Goal: Task Accomplishment & Management: Use online tool/utility

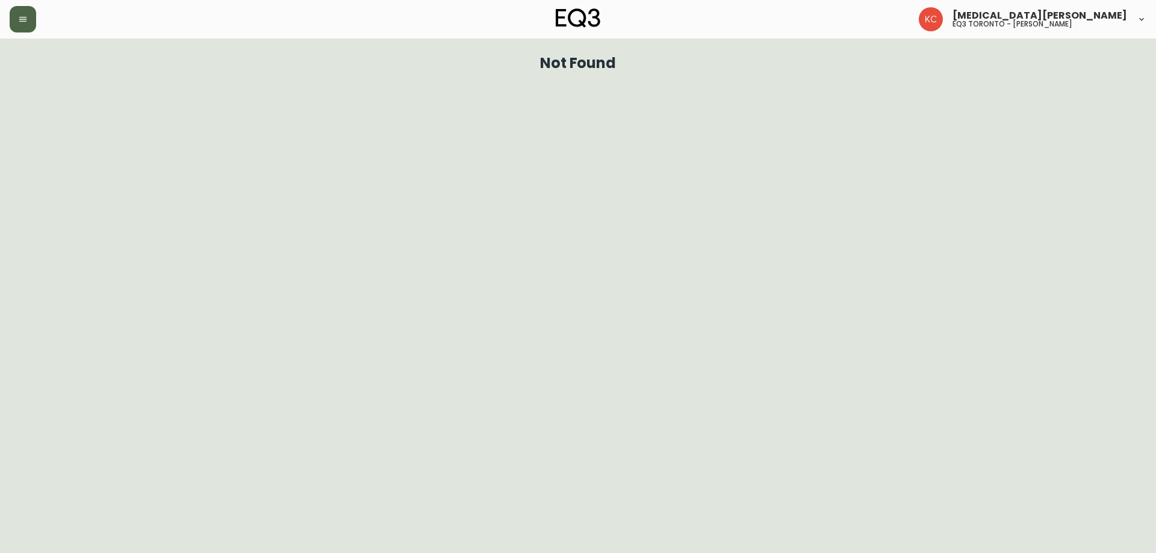
click at [11, 22] on button "button" at bounding box center [23, 19] width 26 height 26
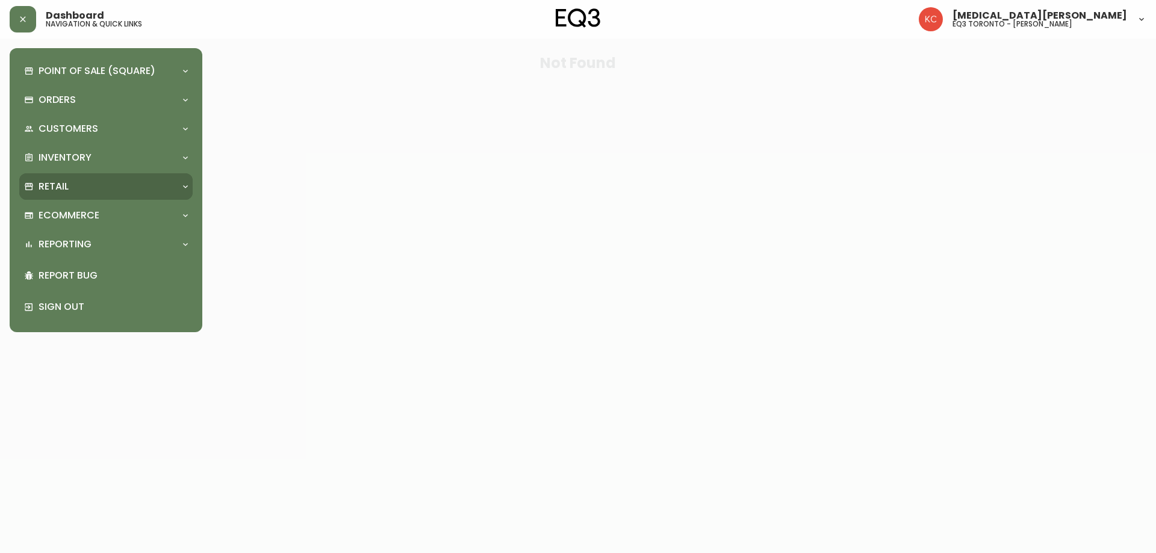
click at [50, 179] on div "Retail" at bounding box center [105, 186] width 173 height 26
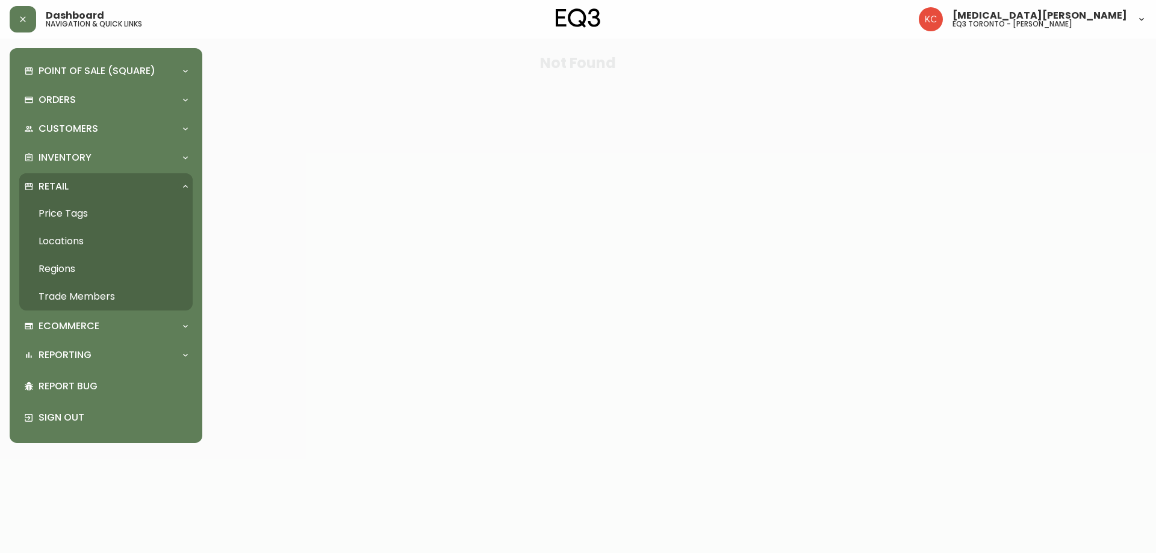
click at [70, 215] on link "Price Tags" at bounding box center [105, 214] width 173 height 28
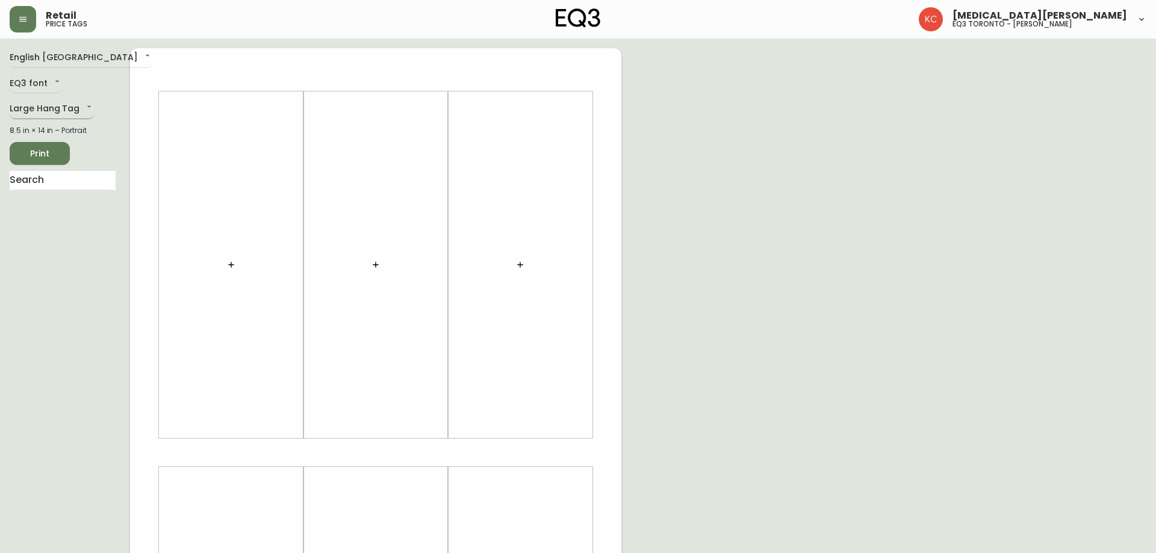
click at [78, 113] on body "Retail price tags [MEDICAL_DATA][PERSON_NAME] eq3 [GEOGRAPHIC_DATA] - [PERSON_N…" at bounding box center [578, 428] width 1156 height 857
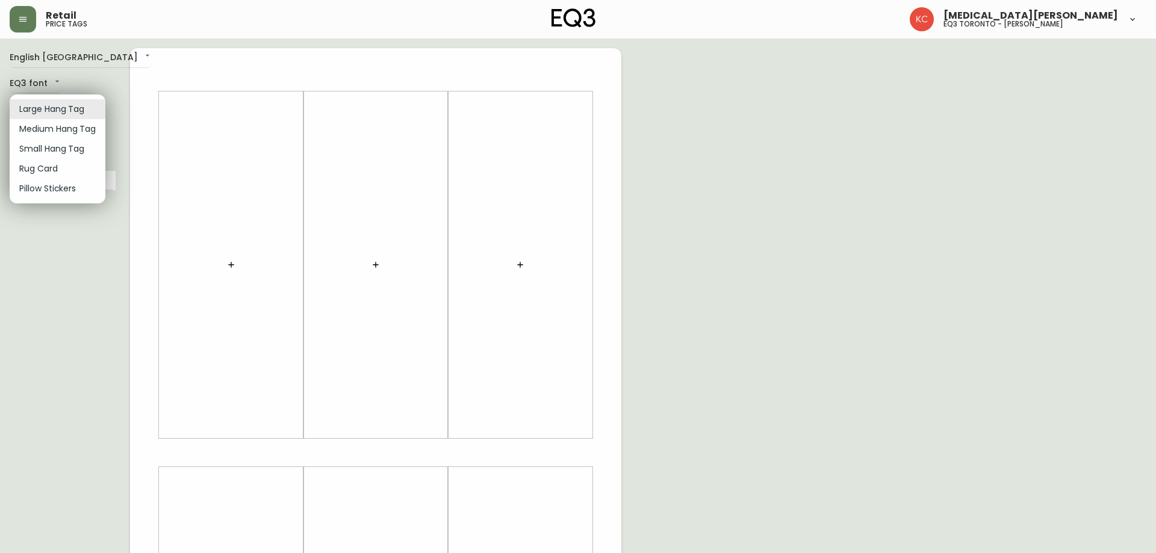
click at [58, 150] on li "Small Hang Tag" at bounding box center [58, 149] width 96 height 20
type input "small"
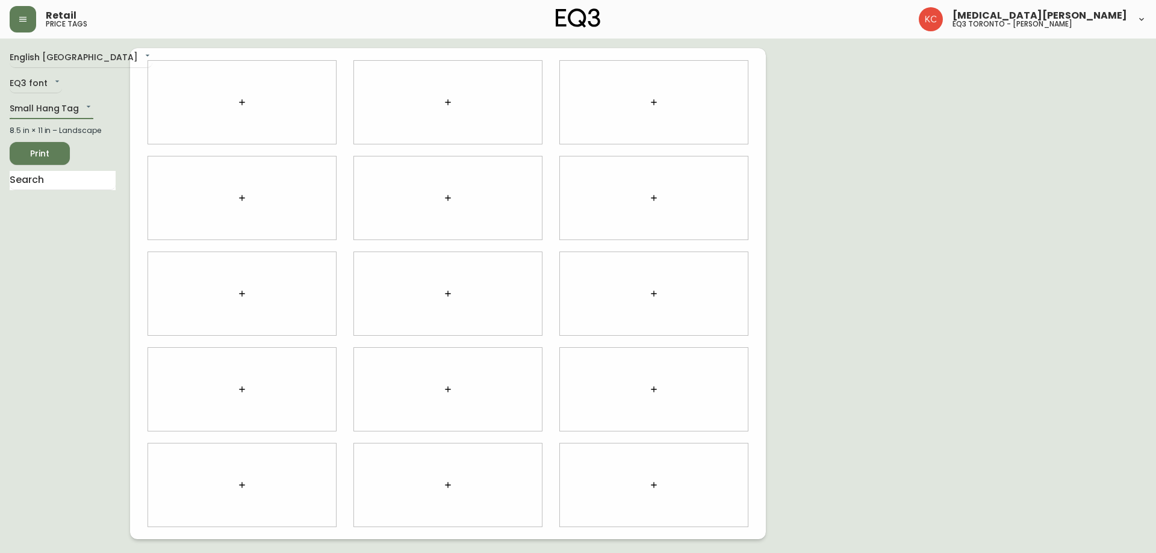
click at [446, 199] on icon "button" at bounding box center [448, 198] width 10 height 10
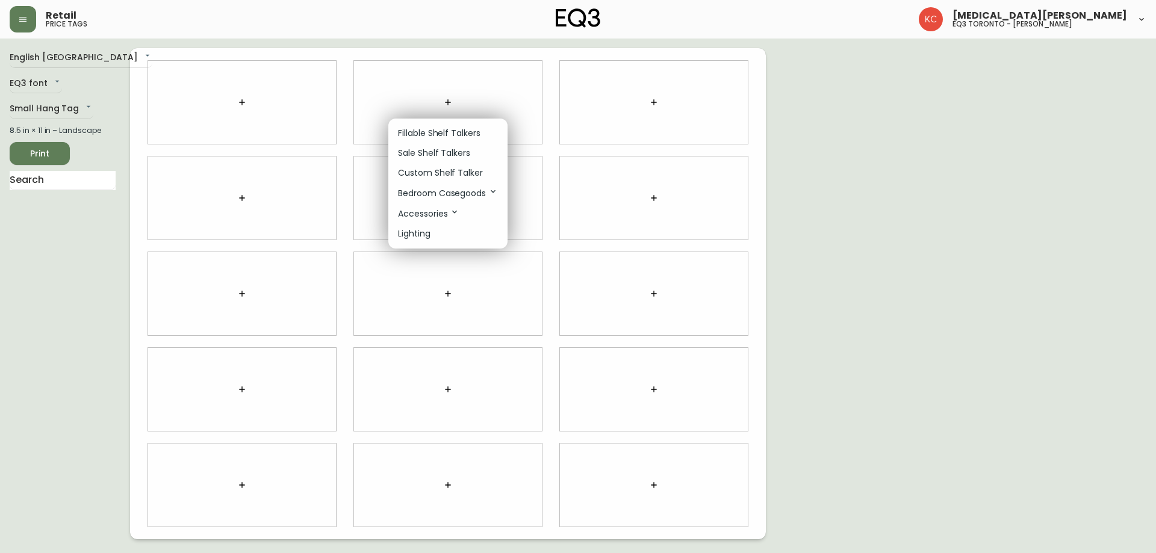
click at [415, 136] on p "Fillable Shelf Talkers" at bounding box center [439, 133] width 82 height 13
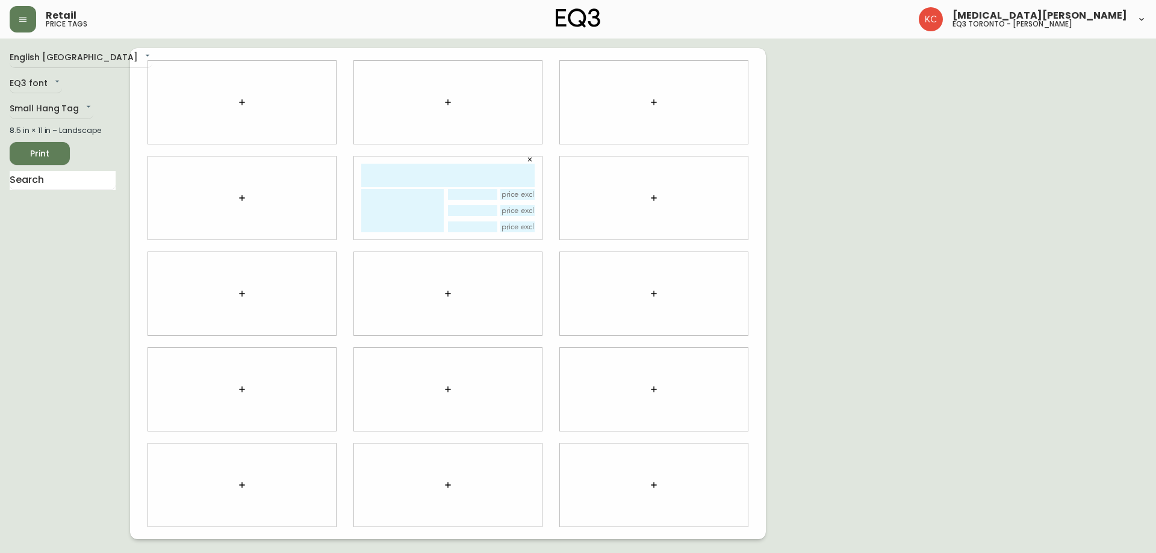
click at [415, 175] on input "text" at bounding box center [447, 175] width 173 height 23
type input "sulekha"
click at [466, 179] on input "sulekha" at bounding box center [447, 175] width 173 height 23
click at [649, 197] on icon "button" at bounding box center [654, 198] width 10 height 10
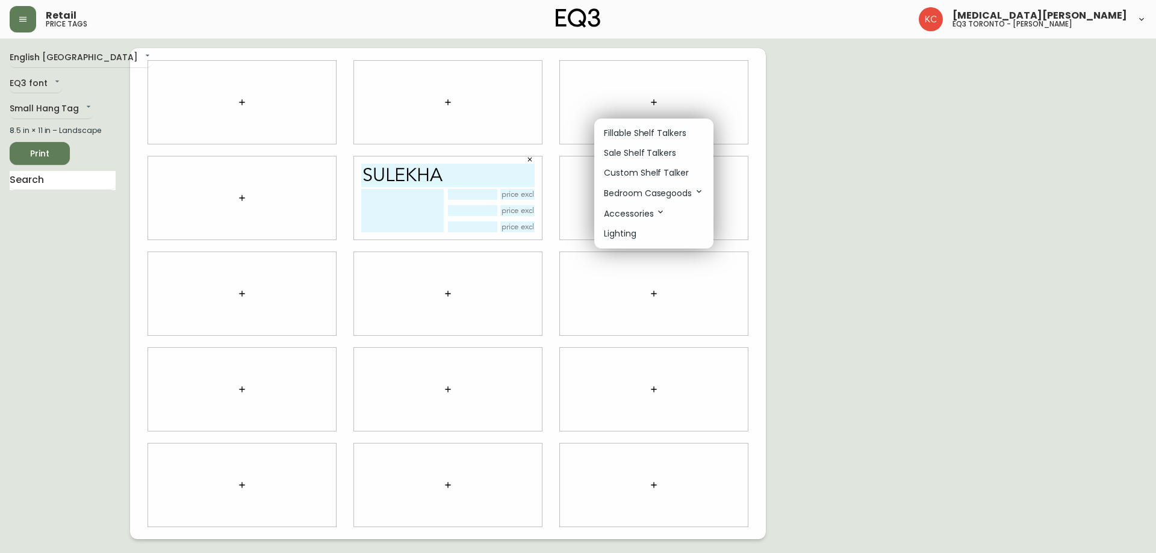
click at [631, 132] on p "Fillable Shelf Talkers" at bounding box center [645, 133] width 82 height 13
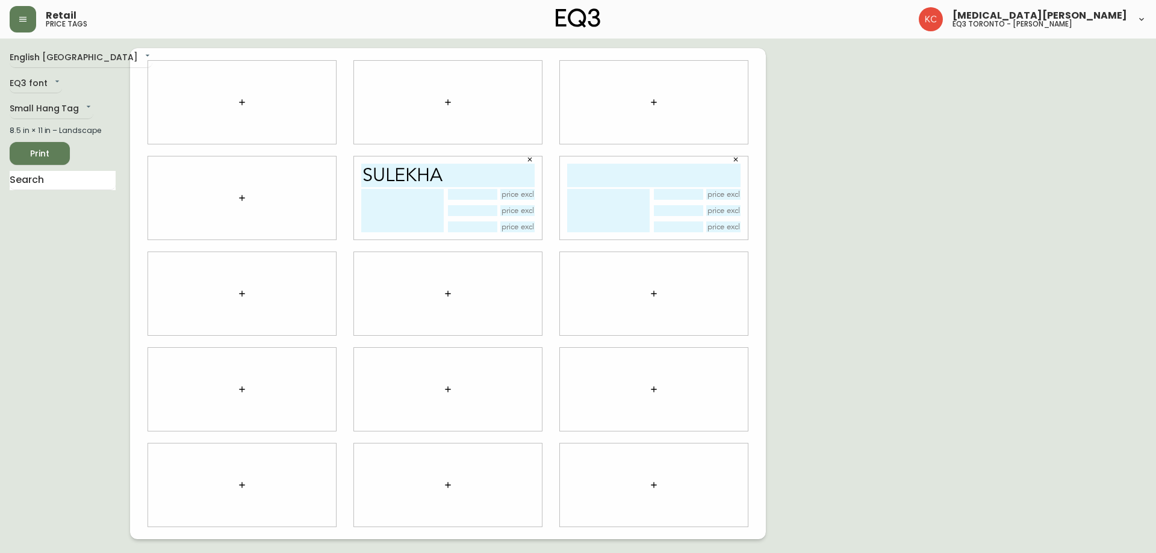
click at [637, 168] on input "text" at bounding box center [653, 175] width 173 height 23
type input "sulekha"
click at [891, 261] on div "English [GEOGRAPHIC_DATA] en_CA EQ3 font EQ3 Small Hang Tag small 8.5 in × 11 i…" at bounding box center [578, 293] width 1136 height 491
click at [35, 154] on span "Print" at bounding box center [39, 153] width 41 height 15
